Goal: Transaction & Acquisition: Purchase product/service

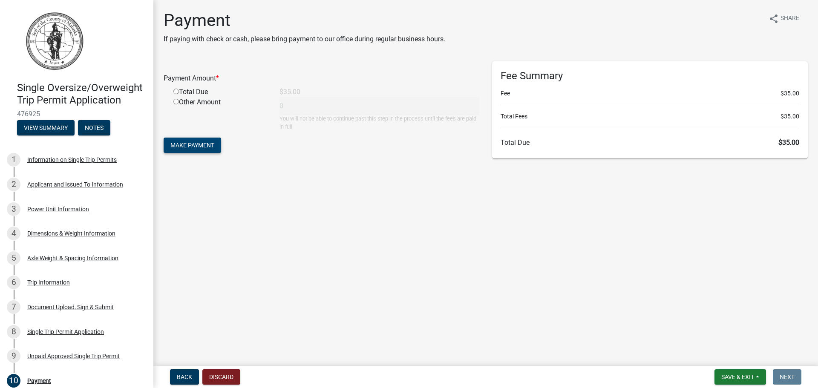
click at [188, 142] on span "Make Payment" at bounding box center [192, 145] width 44 height 7
click at [176, 101] on input "radio" at bounding box center [176, 102] width 6 height 6
radio input "true"
type input "35"
click at [187, 142] on span "Make Payment" at bounding box center [192, 145] width 44 height 7
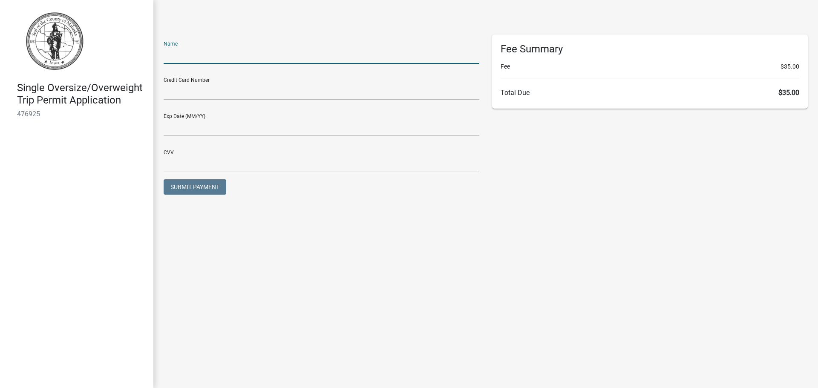
click at [170, 59] on input "text" at bounding box center [322, 54] width 316 height 17
type input "DAVE STUAAN"
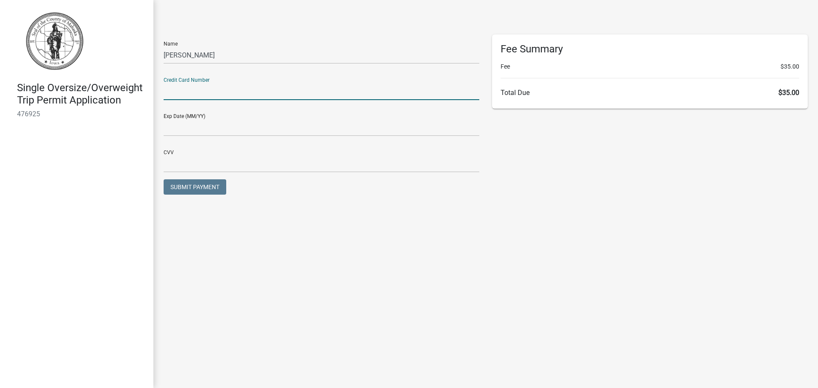
click at [177, 95] on input "text" at bounding box center [322, 91] width 316 height 17
click at [179, 90] on input "text" at bounding box center [322, 91] width 316 height 17
click at [170, 92] on input "text" at bounding box center [322, 91] width 316 height 17
paste input "4715 1500 3543 2898"
type input "4715 1500 3543 2898"
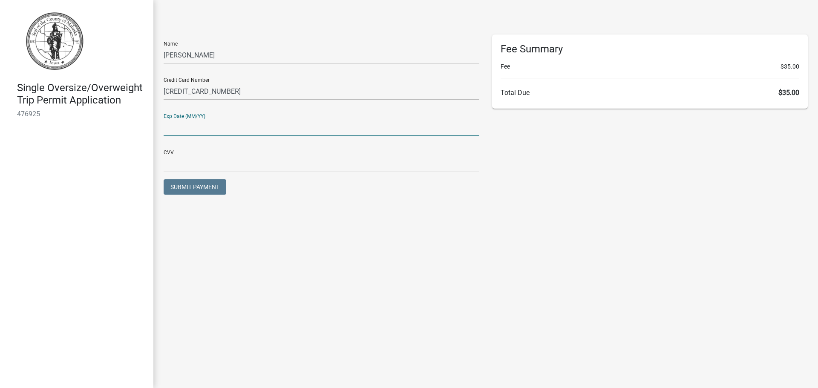
click at [171, 130] on input "text" at bounding box center [322, 127] width 316 height 17
type input "09/25"
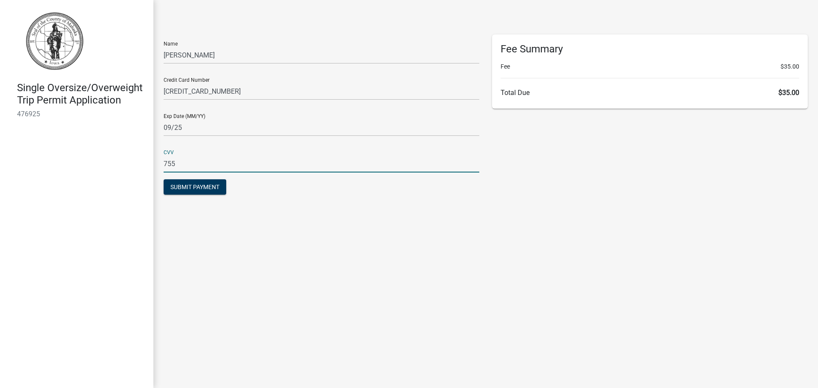
type input "755"
click at [191, 185] on span "Submit Payment" at bounding box center [194, 187] width 49 height 7
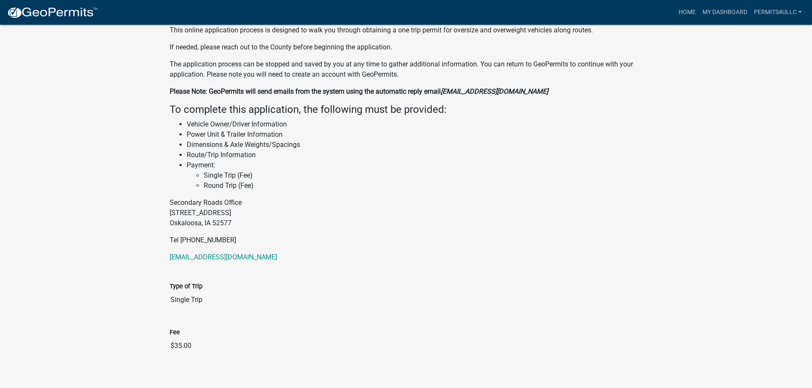
scroll to position [282, 0]
